Goal: Communication & Community: Answer question/provide support

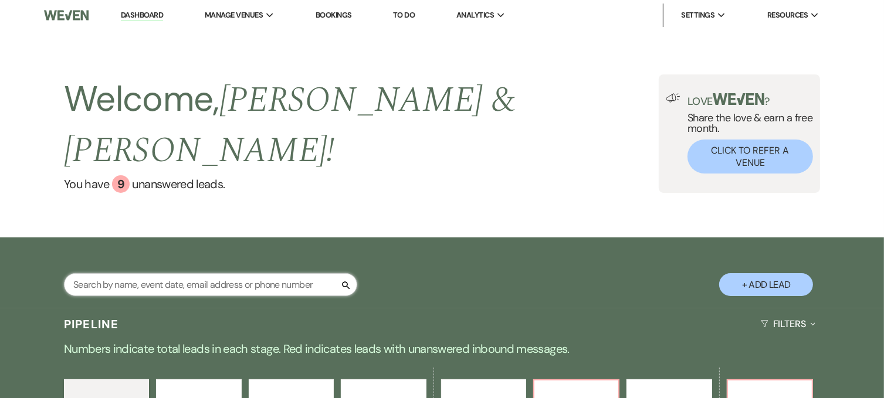
drag, startPoint x: 0, startPoint y: 0, endPoint x: 141, endPoint y: 255, distance: 291.8
click at [141, 273] on input "text" at bounding box center [210, 284] width 293 height 23
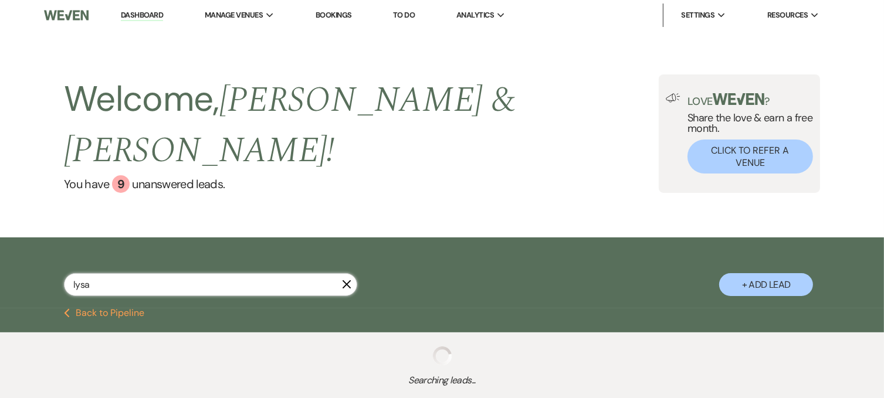
type input "lysa"
select select "5"
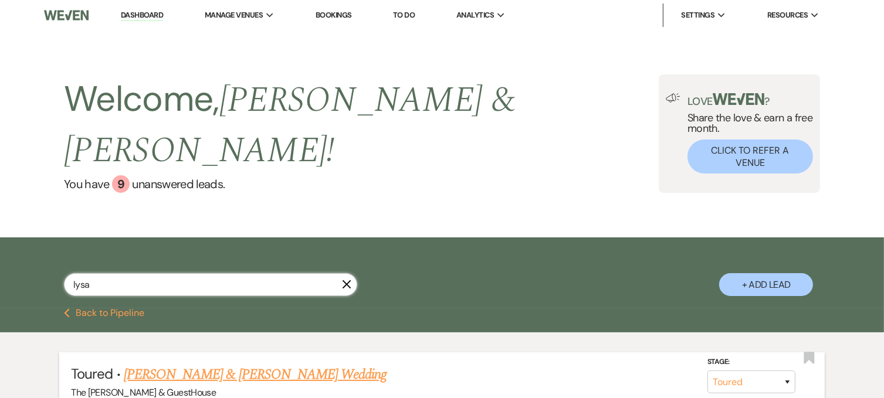
type input "lysa"
click at [147, 364] on link "[PERSON_NAME] & [PERSON_NAME] Wedding" at bounding box center [255, 374] width 263 height 21
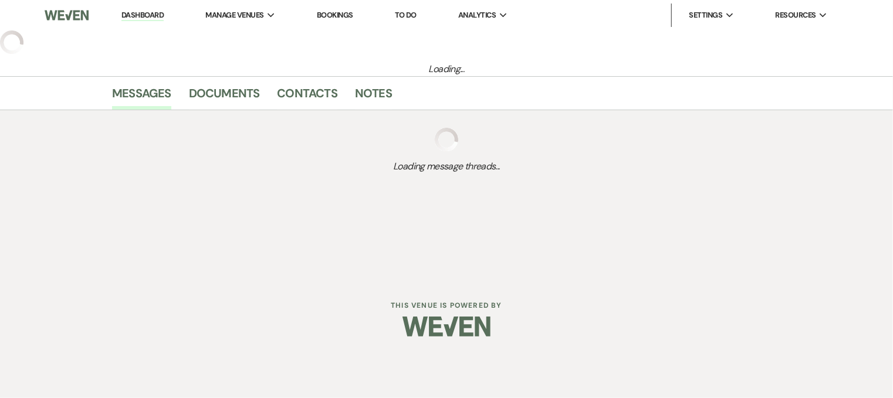
select select "5"
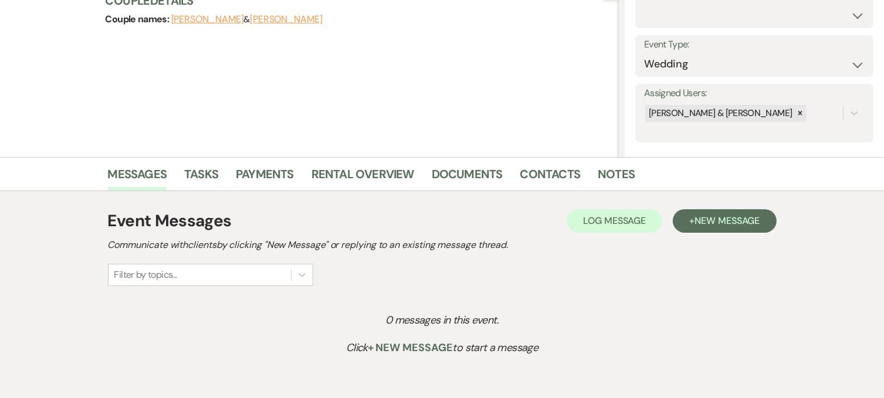
scroll to position [138, 0]
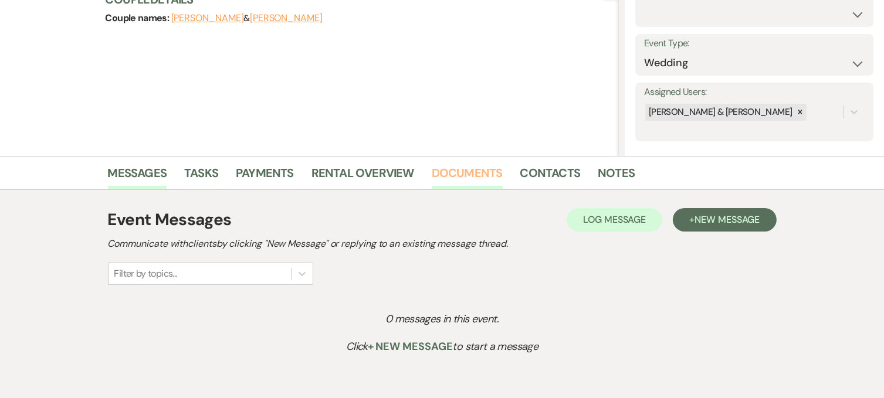
click at [444, 168] on link "Documents" at bounding box center [467, 177] width 71 height 26
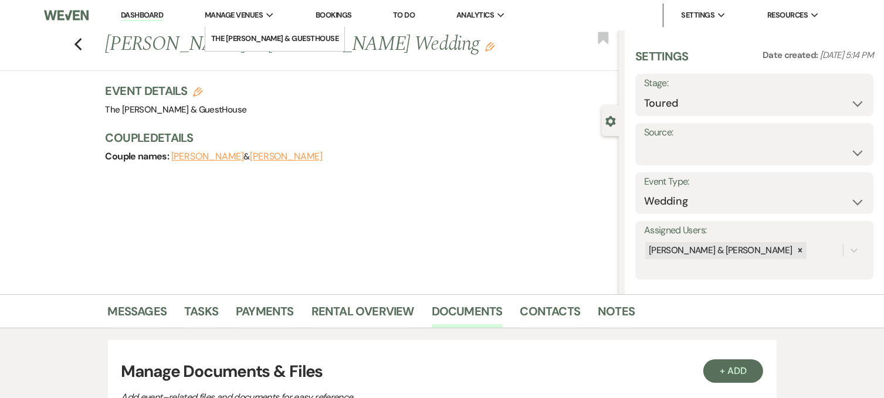
click at [232, 15] on span "Manage Venues" at bounding box center [234, 15] width 58 height 12
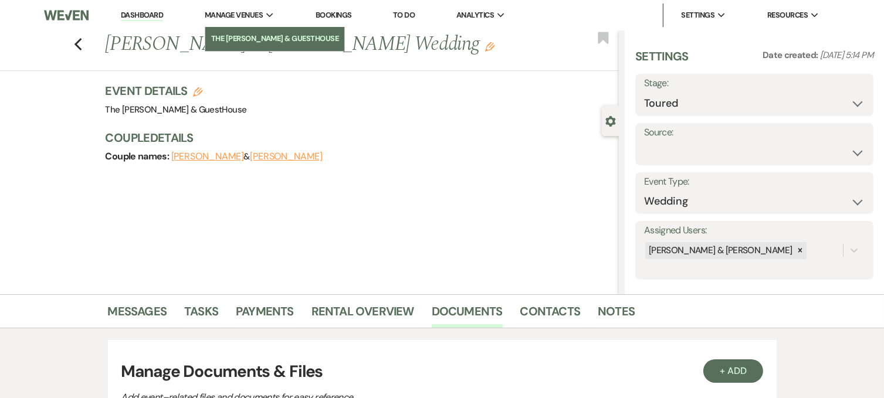
click at [232, 34] on li "The [PERSON_NAME] & GuestHouse" at bounding box center [275, 39] width 128 height 12
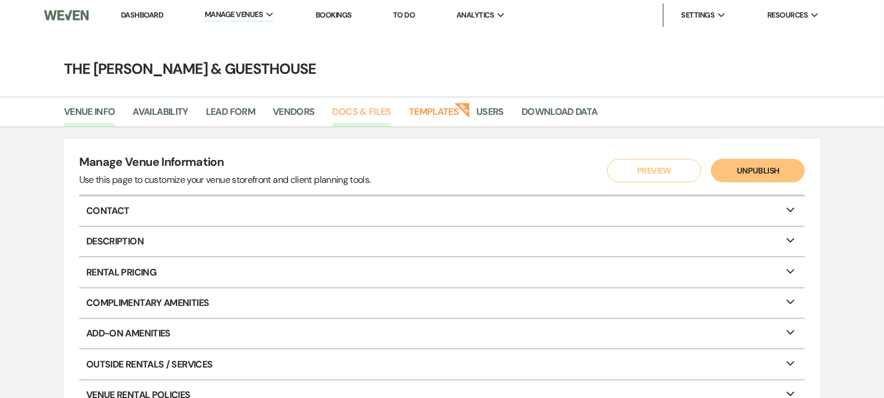
click at [354, 107] on link "Docs & Files" at bounding box center [362, 115] width 59 height 22
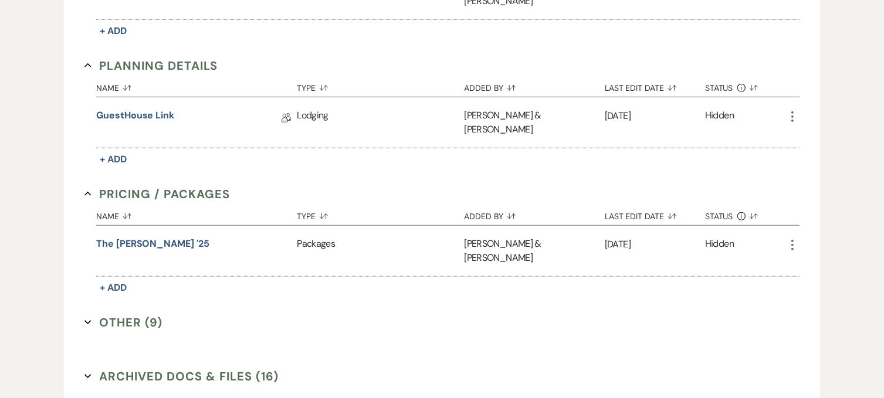
scroll to position [793, 0]
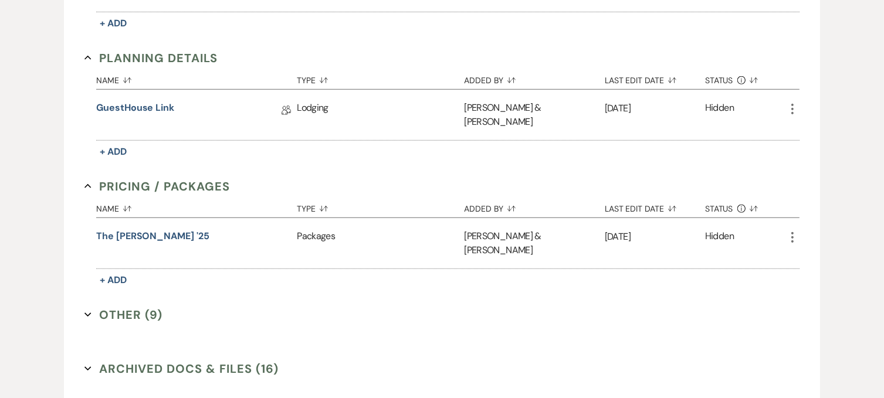
click at [140, 306] on button "Other (9) Expand" at bounding box center [123, 315] width 78 height 18
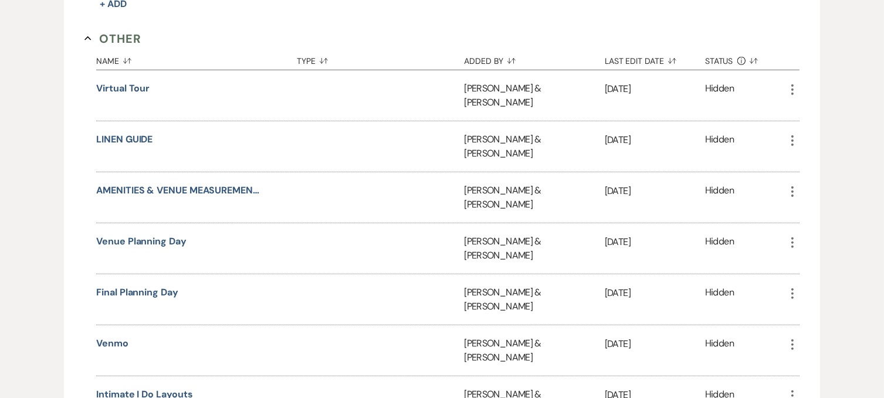
scroll to position [1070, 0]
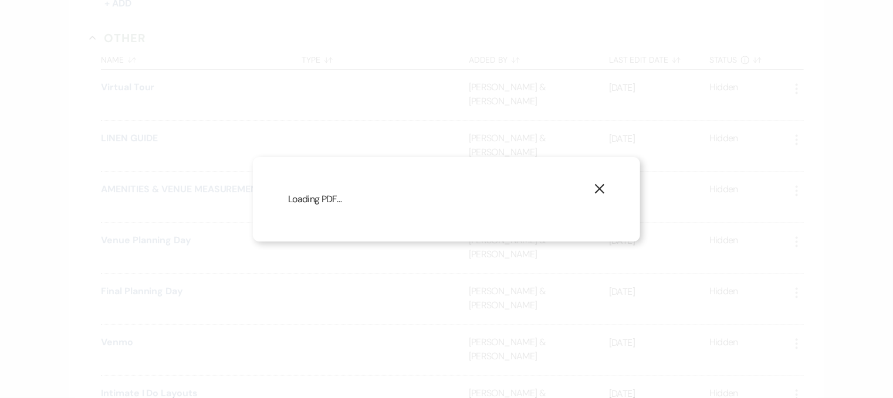
click at [138, 250] on div "X Loading PDF…" at bounding box center [446, 199] width 893 height 398
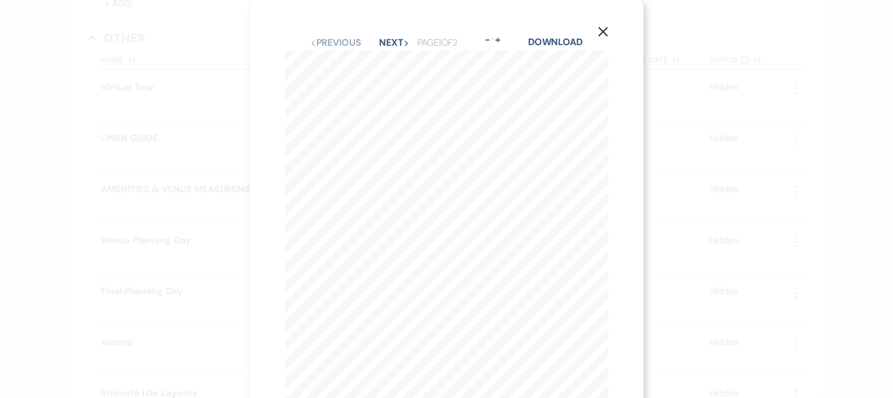
click at [599, 30] on icon "X" at bounding box center [603, 31] width 11 height 11
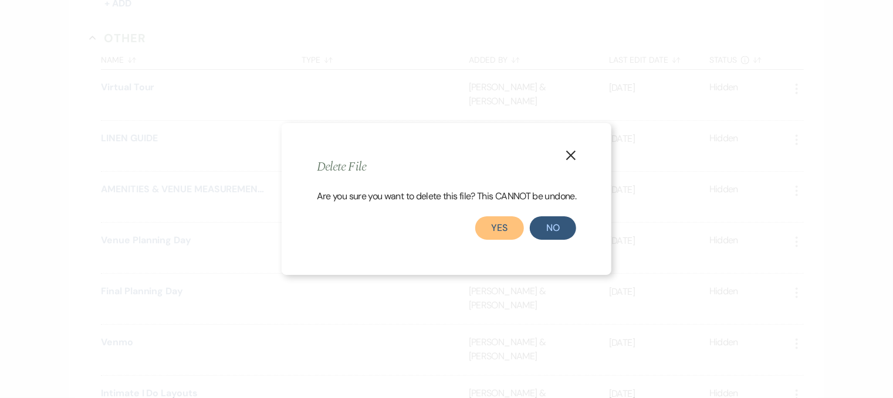
click at [496, 235] on button "Yes" at bounding box center [499, 228] width 49 height 23
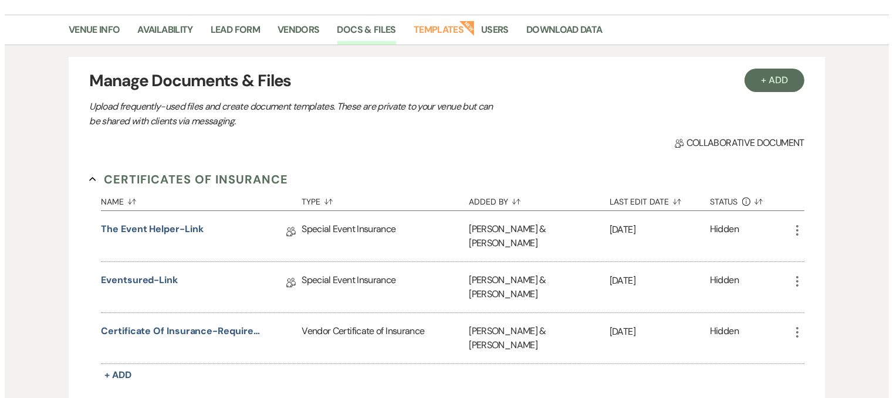
scroll to position [80, 0]
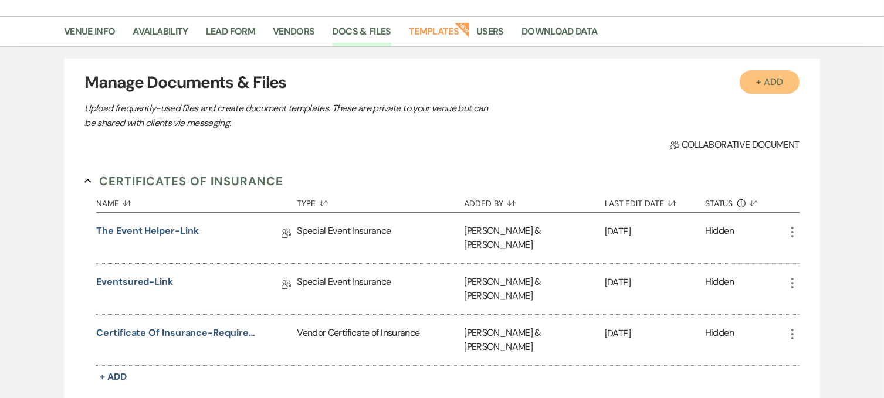
click at [770, 78] on button "+ Add" at bounding box center [770, 81] width 60 height 23
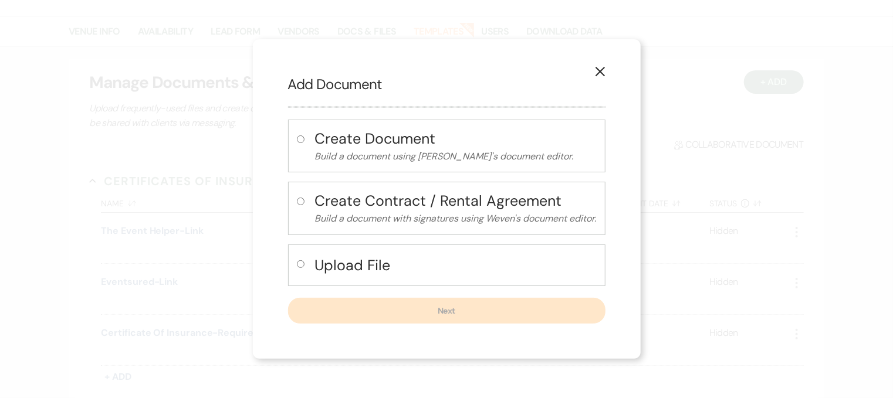
click at [293, 268] on div "Upload File" at bounding box center [446, 266] width 317 height 42
click at [297, 263] on input "radio" at bounding box center [301, 265] width 8 height 8
radio input "true"
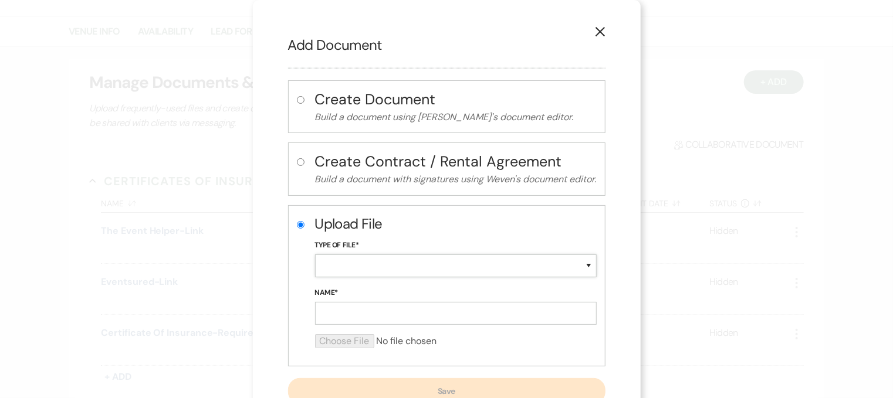
click at [345, 266] on select "Special Event Insurance Vendor Certificate of Insurance Contracts / Rental Agre…" at bounding box center [456, 266] width 282 height 23
select select "0"
click at [315, 255] on select "Special Event Insurance Vendor Certificate of Insurance Contracts / Rental Agre…" at bounding box center [456, 266] width 282 height 23
click at [331, 306] on input "Name*" at bounding box center [456, 313] width 282 height 23
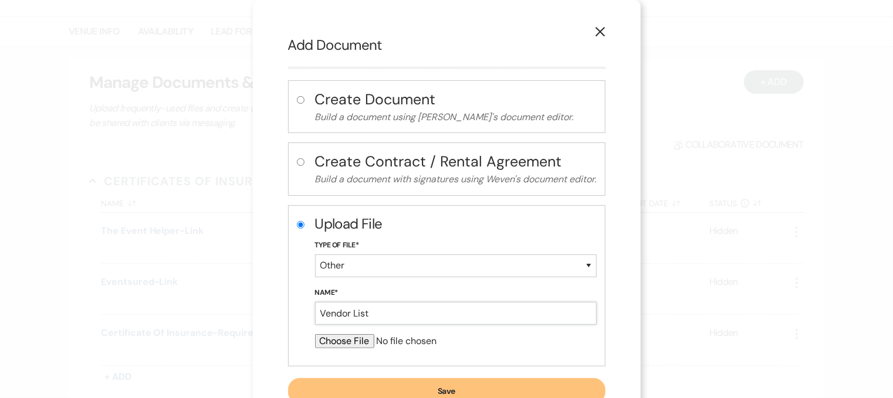
type input "Vendor List"
click at [339, 339] on input "file" at bounding box center [456, 341] width 282 height 14
type input "C:\fakepath\vendor list (1).pdf"
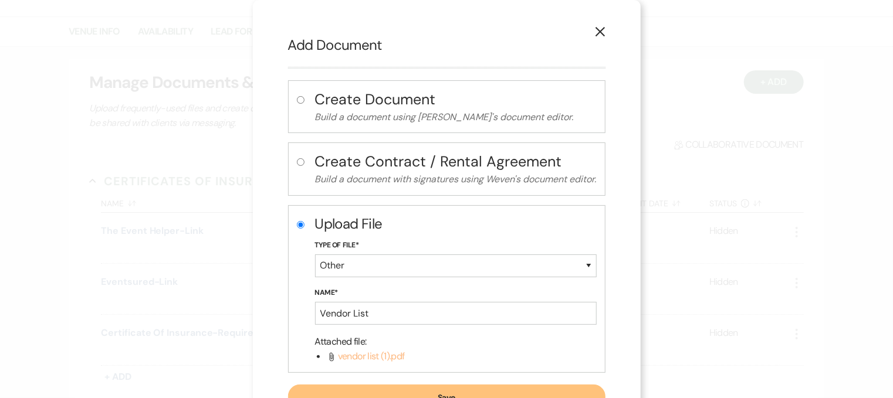
click at [347, 356] on span "vendor list (1).pdf" at bounding box center [371, 356] width 67 height 12
click at [468, 338] on p "Attached file :" at bounding box center [456, 341] width 282 height 15
click at [444, 391] on button "Save" at bounding box center [446, 398] width 317 height 26
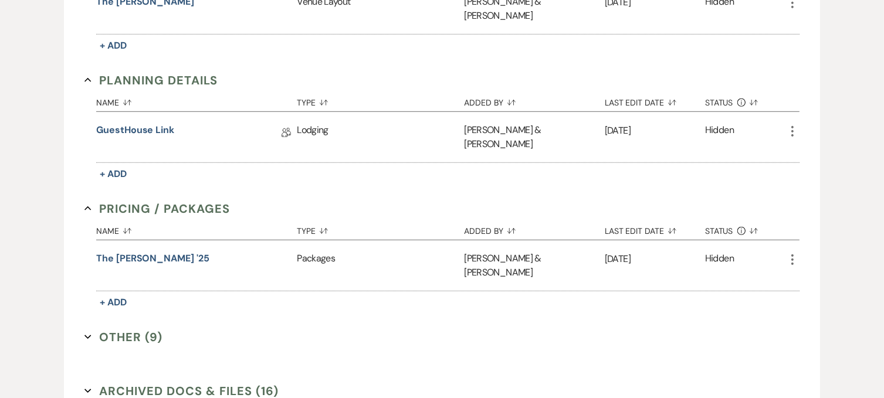
scroll to position [793, 0]
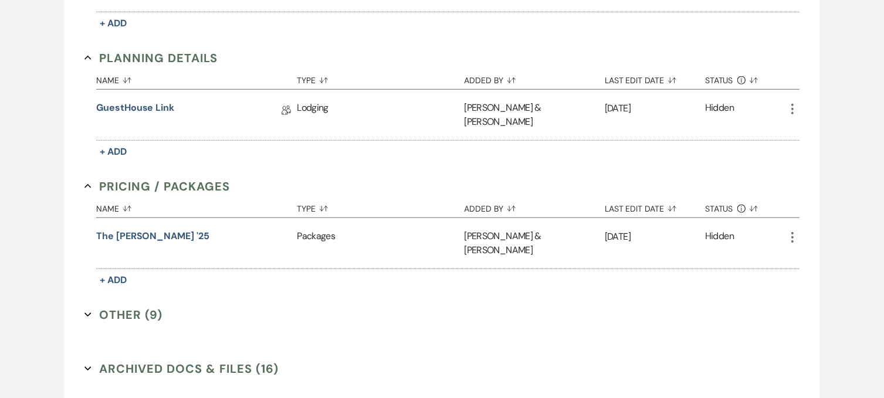
click at [131, 306] on button "Other (9) Expand" at bounding box center [123, 315] width 78 height 18
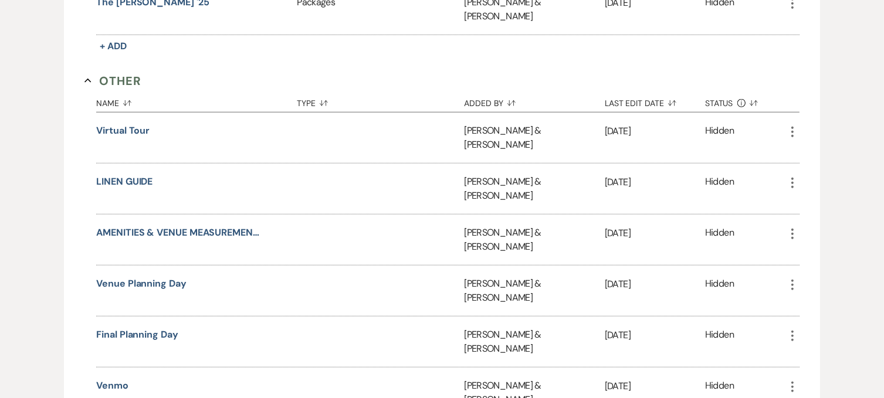
scroll to position [1028, 0]
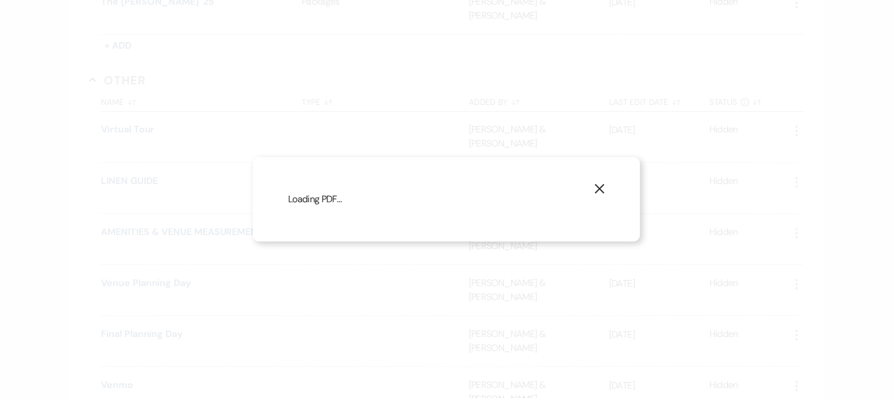
click at [138, 325] on div "X Loading PDF…" at bounding box center [446, 199] width 893 height 398
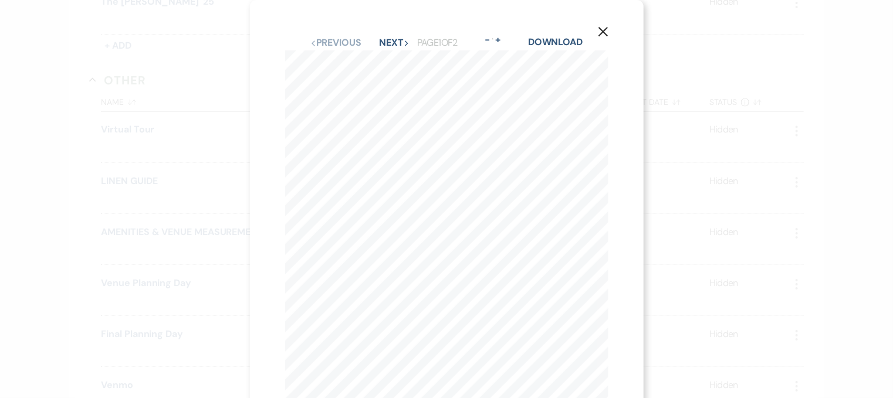
click at [607, 23] on button "X" at bounding box center [603, 31] width 18 height 21
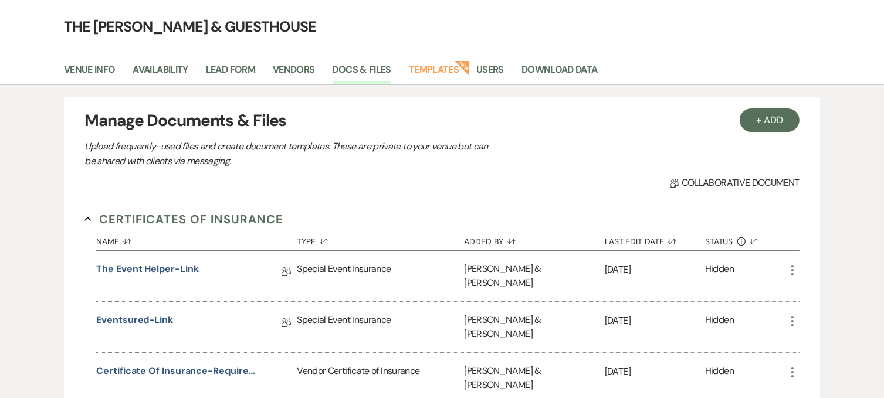
scroll to position [0, 0]
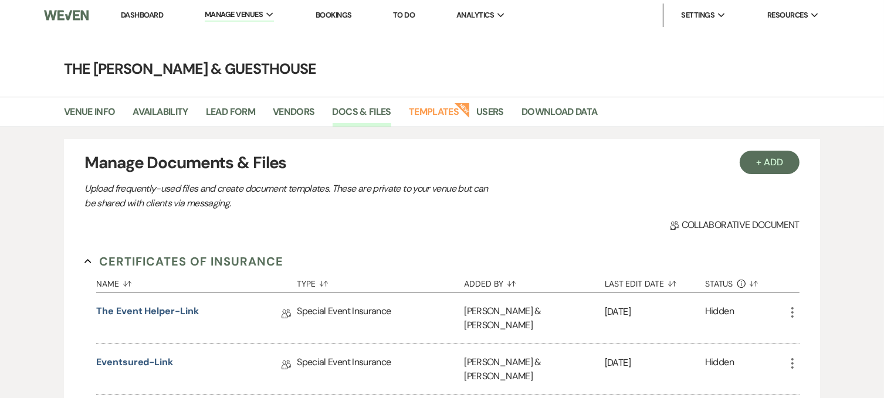
click at [144, 19] on link "Dashboard" at bounding box center [142, 15] width 42 height 10
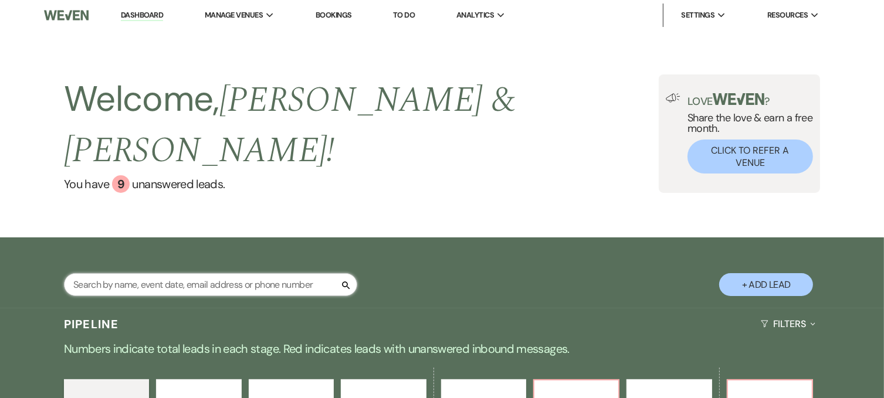
click at [204, 273] on input "text" at bounding box center [210, 284] width 293 height 23
type input "lysa"
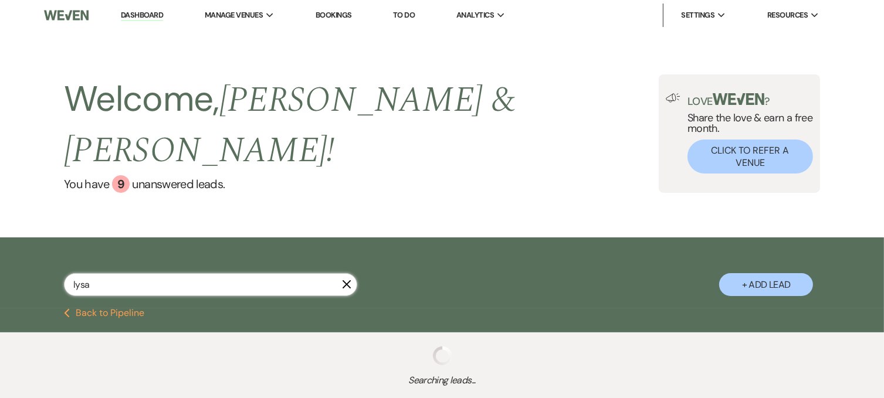
select select "5"
select select "4"
select select "8"
select select "6"
select select "8"
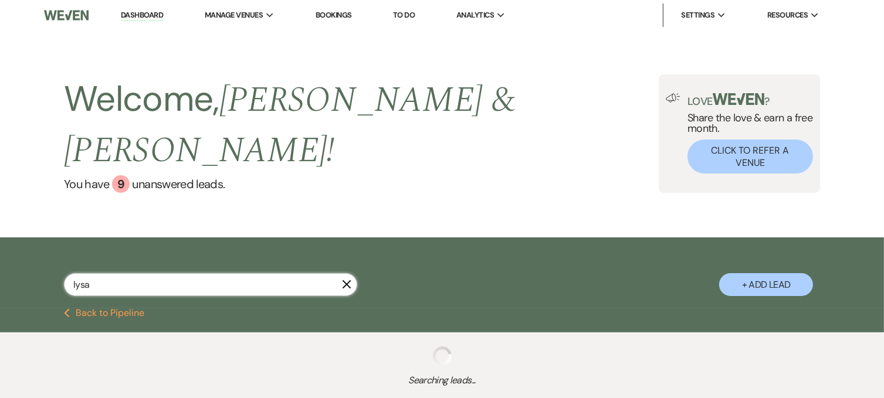
select select "6"
select select "8"
select select "5"
select select "8"
select select "5"
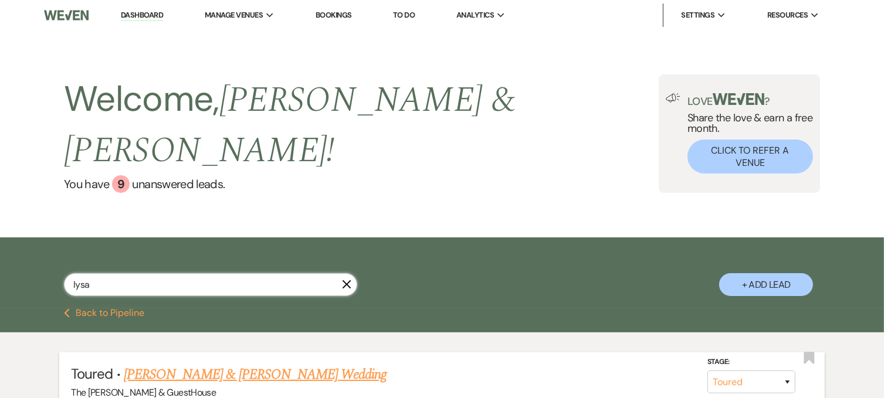
type input "lysa"
click at [195, 364] on link "[PERSON_NAME] & [PERSON_NAME] Wedding" at bounding box center [255, 374] width 263 height 21
select select "5"
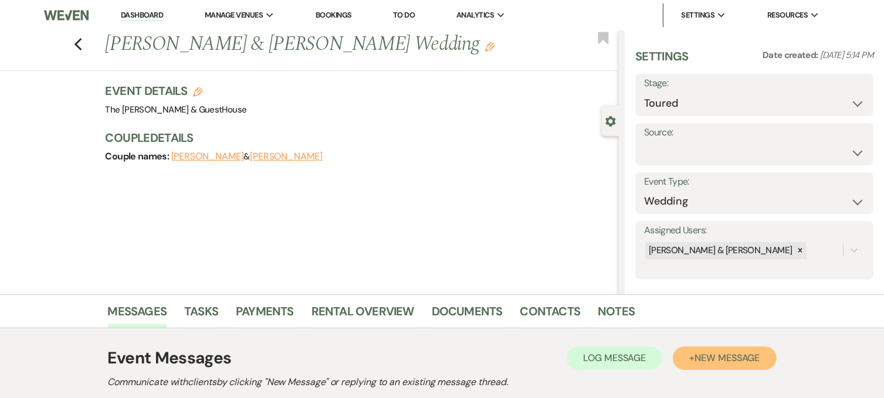
click at [739, 357] on span "New Message" at bounding box center [727, 358] width 65 height 12
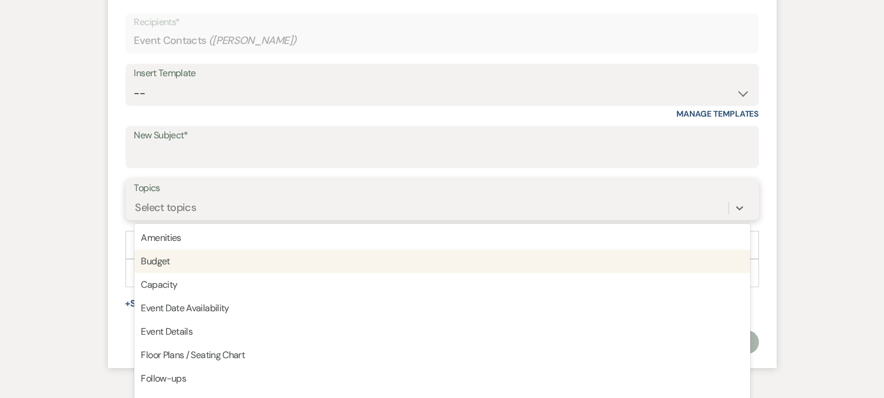
scroll to position [495, 0]
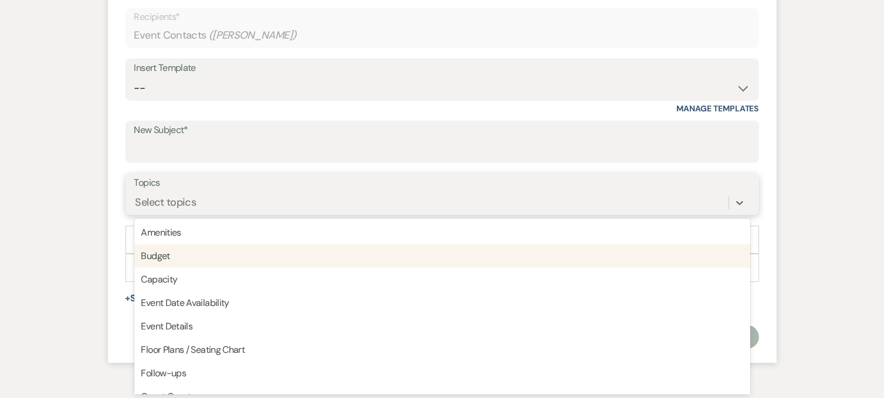
click at [261, 214] on div "option Budget focused, 2 of 20. 20 results available. Use Up and Down to choose…" at bounding box center [442, 203] width 616 height 22
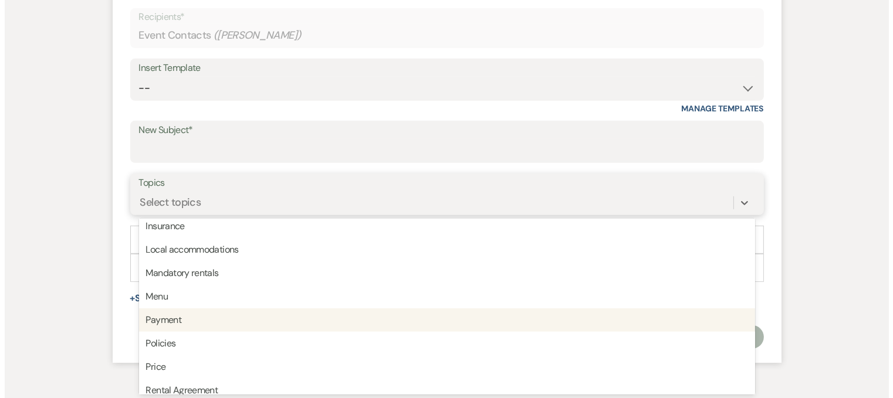
scroll to position [298, 0]
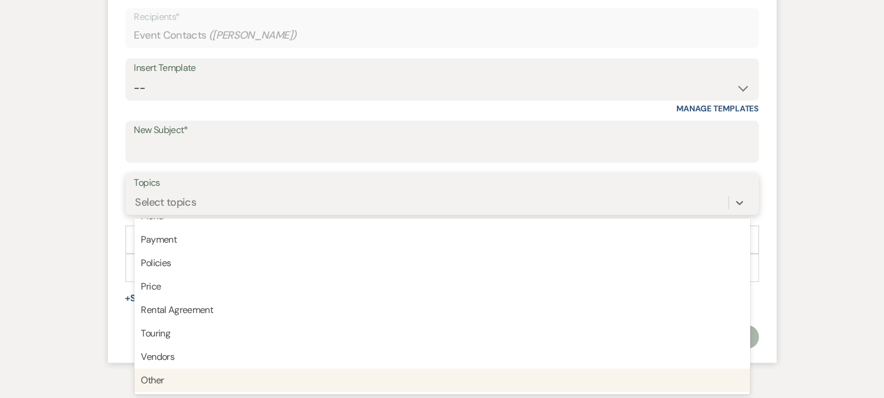
click at [171, 380] on div "Other" at bounding box center [442, 380] width 616 height 23
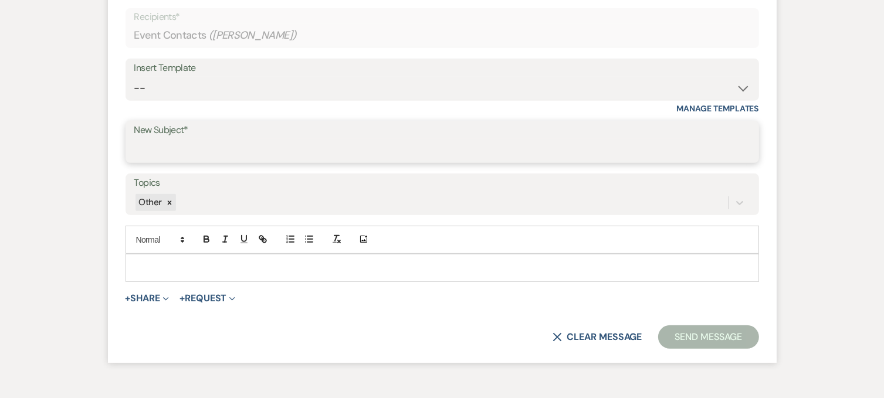
click at [190, 139] on input "New Subject*" at bounding box center [442, 150] width 616 height 23
drag, startPoint x: 190, startPoint y: 139, endPoint x: 196, endPoint y: 127, distance: 13.1
click at [196, 127] on div "New Subject* Ve" at bounding box center [443, 142] width 634 height 42
type input "Vendor List"
click at [131, 269] on div at bounding box center [442, 268] width 633 height 27
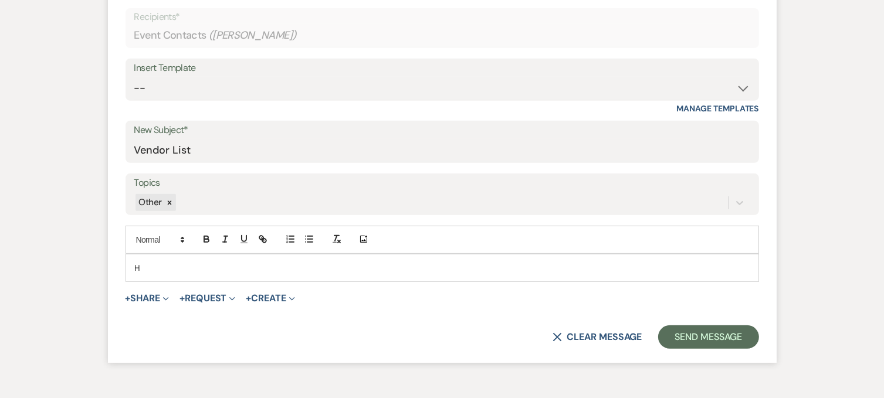
click at [131, 269] on div "H" at bounding box center [442, 268] width 633 height 27
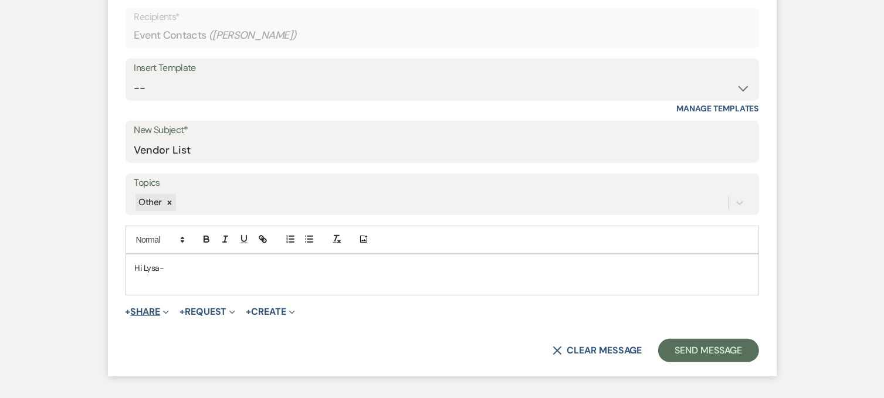
click at [144, 314] on button "+ Share Expand" at bounding box center [148, 311] width 44 height 9
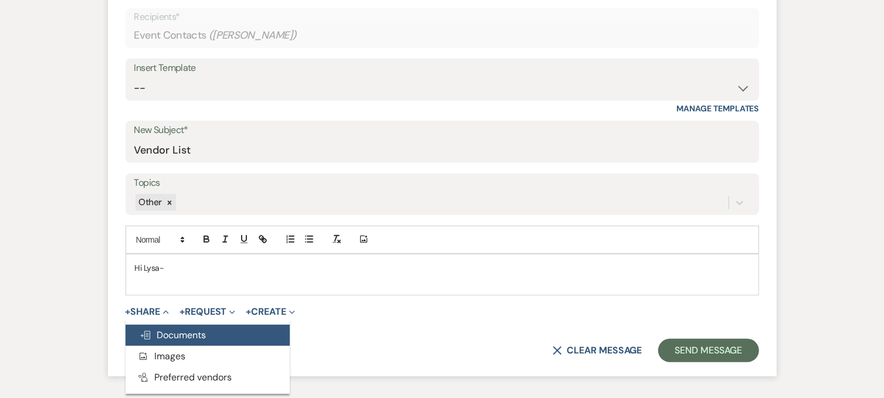
click at [148, 332] on use "button" at bounding box center [145, 336] width 9 height 8
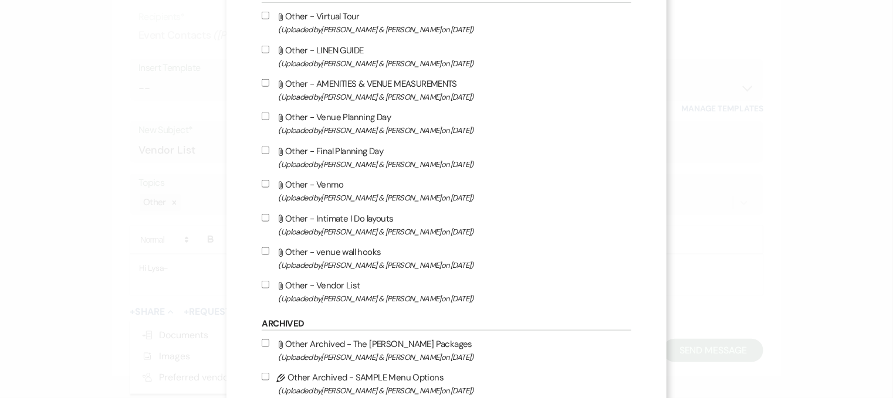
scroll to position [535, 0]
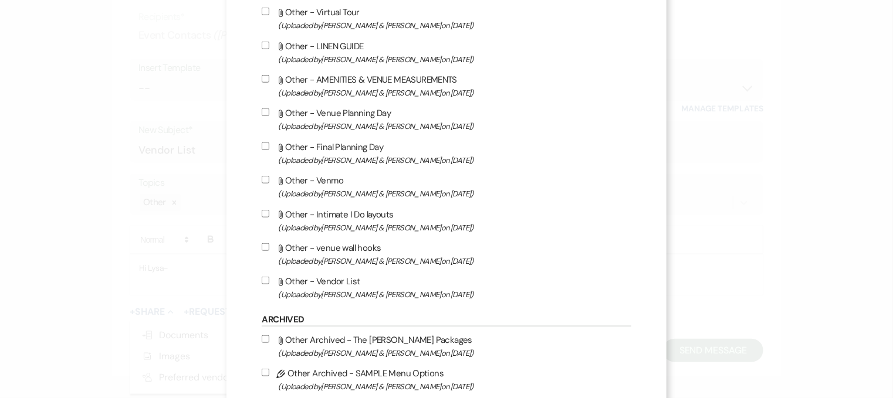
click at [269, 285] on input "Attach File Other - Vendor List (Uploaded by [PERSON_NAME] & [PERSON_NAME] on […" at bounding box center [266, 281] width 8 height 8
checkbox input "true"
click at [269, 77] on input "Attach File Other - AMENITIES & VENUE MEASUREMENTS (Uploaded by [PERSON_NAME] &…" at bounding box center [266, 79] width 8 height 8
checkbox input "true"
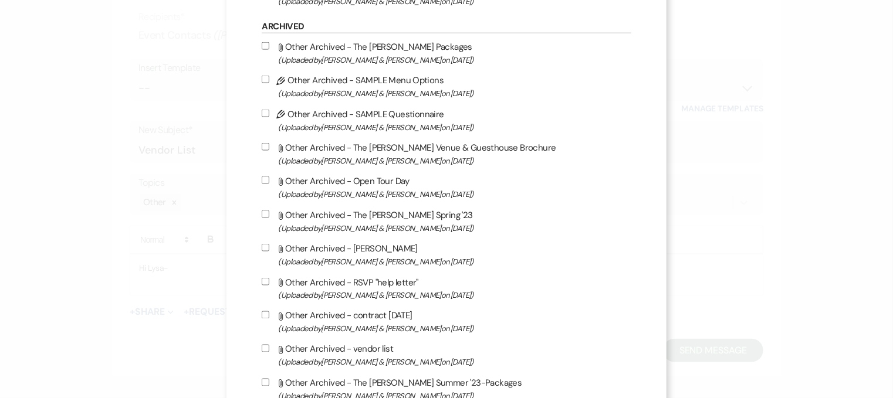
scroll to position [828, 0]
drag, startPoint x: 497, startPoint y: 191, endPoint x: 540, endPoint y: 211, distance: 47.5
click at [540, 211] on div "Attach File Other Archived - The [PERSON_NAME] Packages (Uploaded by [PERSON_NA…" at bounding box center [446, 305] width 369 height 533
click at [569, 197] on span "(Uploaded by [PERSON_NAME] & [PERSON_NAME] on [DATE] )" at bounding box center [454, 193] width 353 height 13
click at [269, 184] on input "Attach File Other Archived - Open Tour Day (Uploaded by [PERSON_NAME] & [PERSON…" at bounding box center [266, 180] width 8 height 8
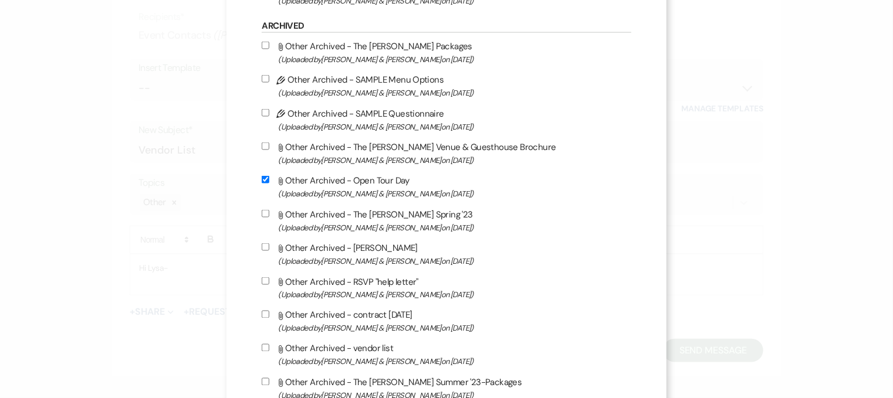
click at [569, 197] on span "(Uploaded by [PERSON_NAME] & [PERSON_NAME] on [DATE] )" at bounding box center [454, 193] width 353 height 13
click at [269, 184] on input "Attach File Other Archived - Open Tour Day (Uploaded by [PERSON_NAME] & [PERSON…" at bounding box center [266, 180] width 8 height 8
checkbox input "false"
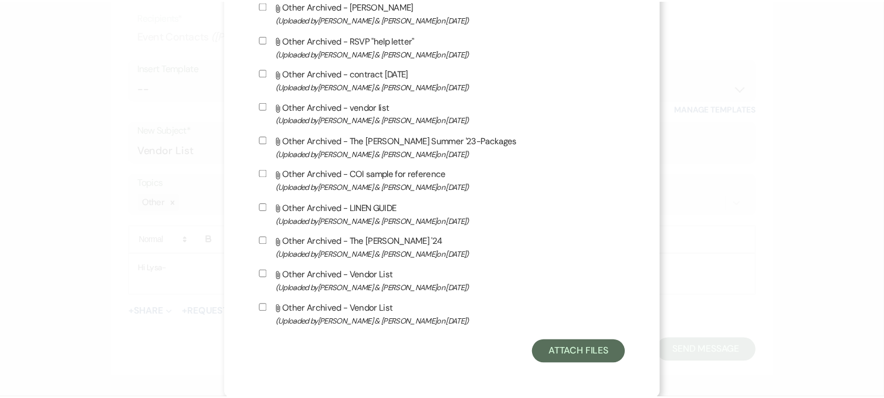
scroll to position [1078, 0]
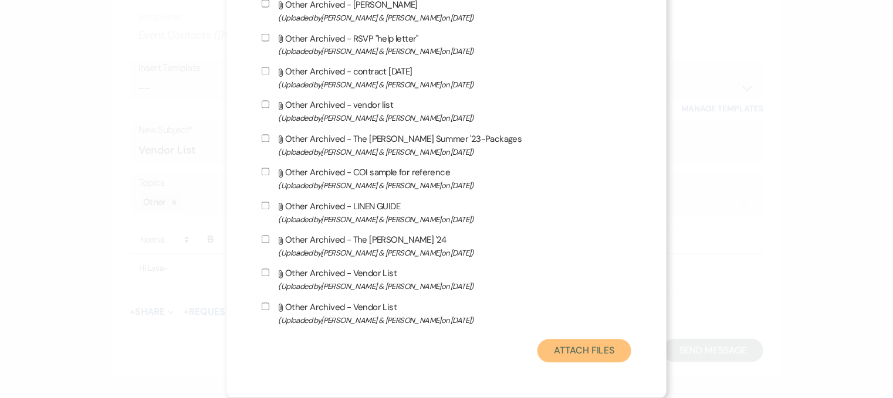
click at [561, 351] on button "Attach Files" at bounding box center [583, 351] width 93 height 23
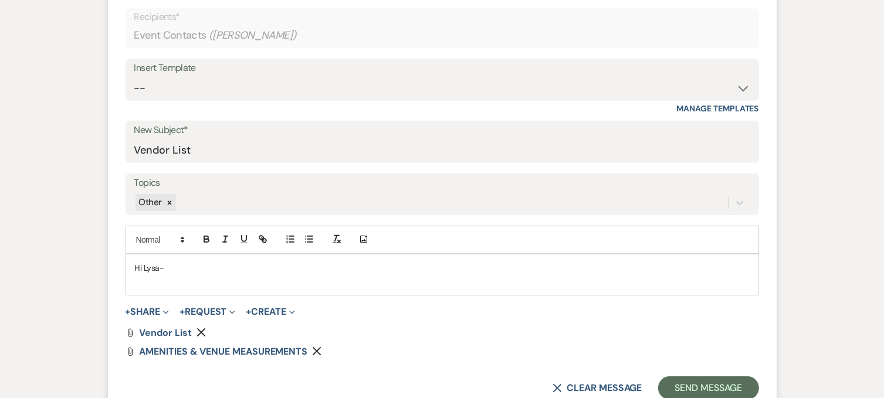
click at [193, 275] on p at bounding box center [442, 281] width 615 height 13
click at [171, 262] on p "Hi Lysa-" at bounding box center [442, 268] width 615 height 13
click at [171, 255] on div "Hi Lysa-" at bounding box center [442, 275] width 633 height 40
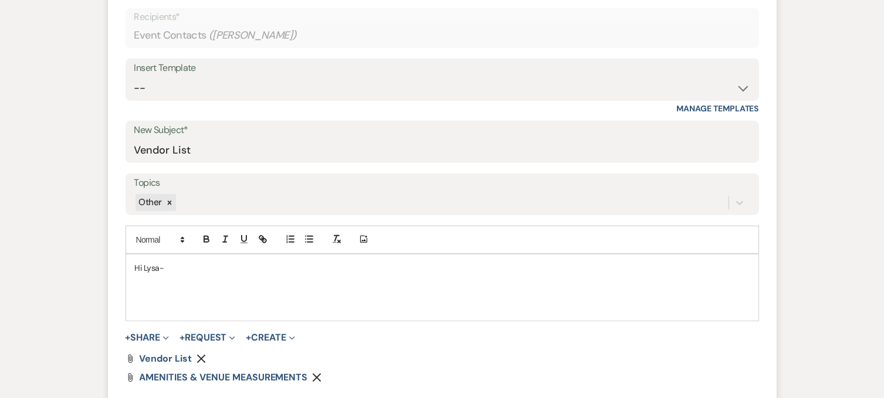
scroll to position [495, 0]
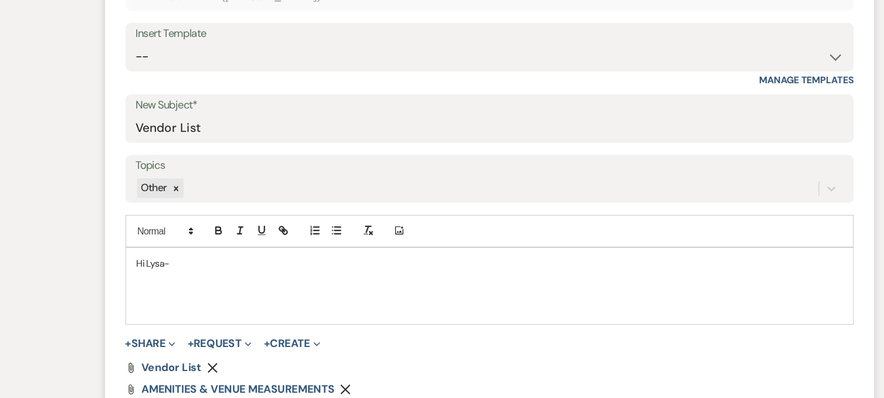
click at [126, 297] on div "Hi Lysa-" at bounding box center [443, 288] width 634 height 68
click at [140, 283] on p at bounding box center [442, 281] width 615 height 13
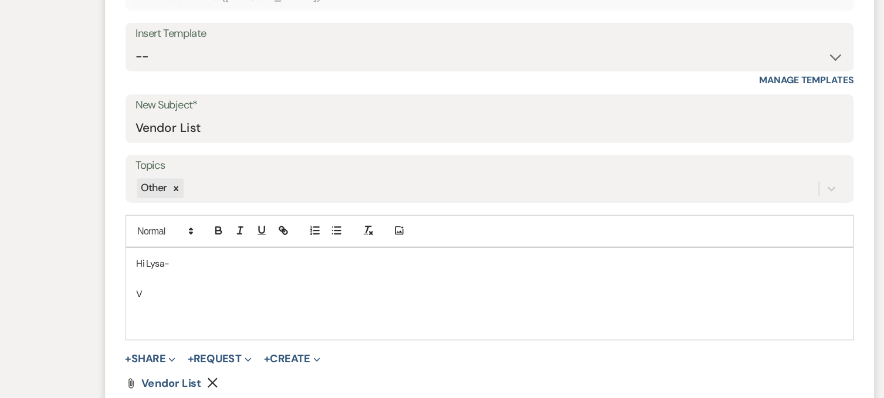
click at [157, 272] on p "Hi Lysa-" at bounding box center [442, 268] width 615 height 13
click at [157, 272] on p "Hi Lys-" at bounding box center [442, 268] width 615 height 13
click at [149, 293] on p "V" at bounding box center [442, 294] width 615 height 13
click at [149, 293] on p at bounding box center [442, 294] width 615 height 13
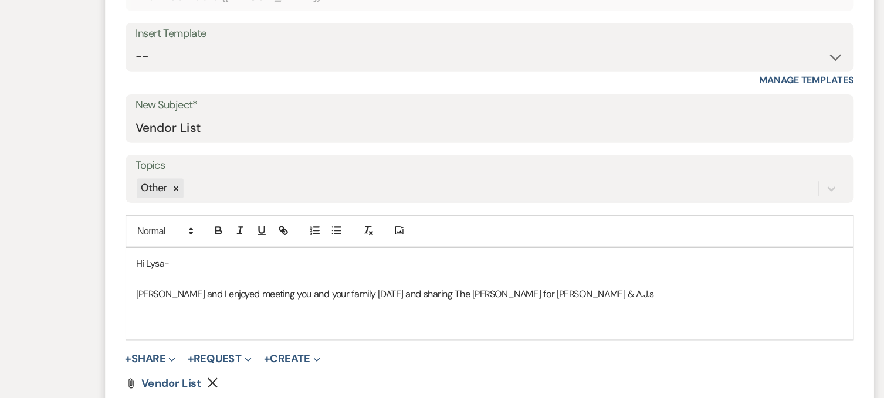
click at [428, 293] on p "[PERSON_NAME] and I enjoyed meeting you and your family [DATE] and sharing The …" at bounding box center [442, 294] width 615 height 13
click at [512, 293] on p "[PERSON_NAME] and I enjoyed meeting you and your family [DATE] and sharing The …" at bounding box center [442, 294] width 615 height 13
click at [432, 290] on p "[PERSON_NAME] and I enjoyed meeting you and your family [DATE] and sharing The …" at bounding box center [442, 294] width 615 height 13
click at [516, 290] on p "[PERSON_NAME] and I enjoyed meeting you and your family [DATE] and sharing The …" at bounding box center [442, 294] width 615 height 13
click at [428, 292] on p "[PERSON_NAME] and I enjoyed meeting you and your family [DATE] and sharing The …" at bounding box center [442, 294] width 615 height 13
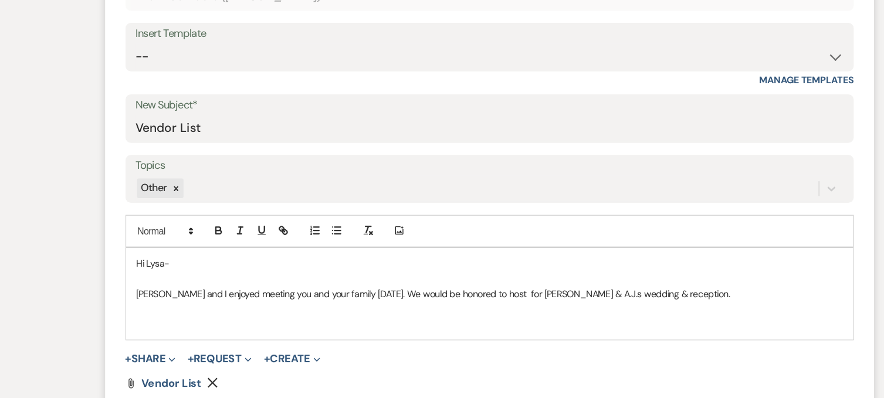
click at [459, 293] on p "[PERSON_NAME] and I enjoyed meeting you and your family [DATE]. We would be hon…" at bounding box center [442, 294] width 615 height 13
click at [579, 295] on p "[PERSON_NAME] and I enjoyed meeting you and your family [DATE]. We would be hon…" at bounding box center [442, 294] width 615 height 13
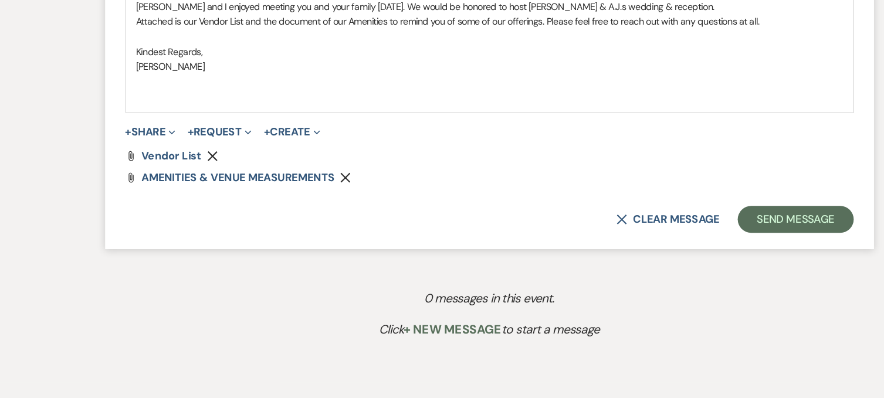
scroll to position [740, 0]
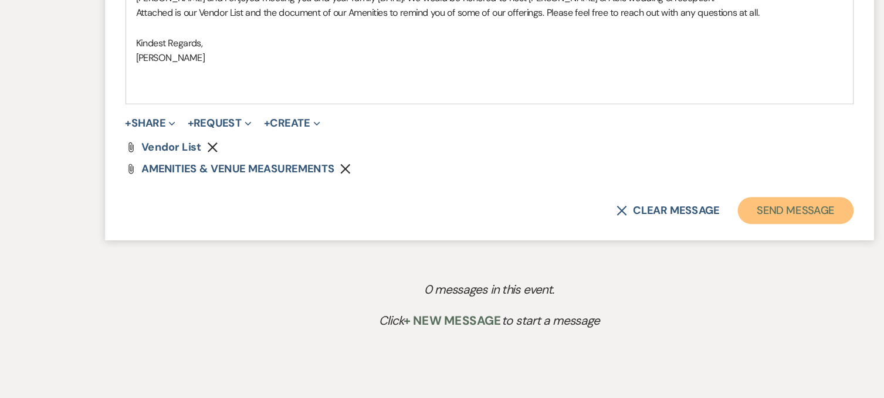
click at [688, 234] on button "Send Message" at bounding box center [708, 234] width 100 height 23
